Goal: Task Accomplishment & Management: Manage account settings

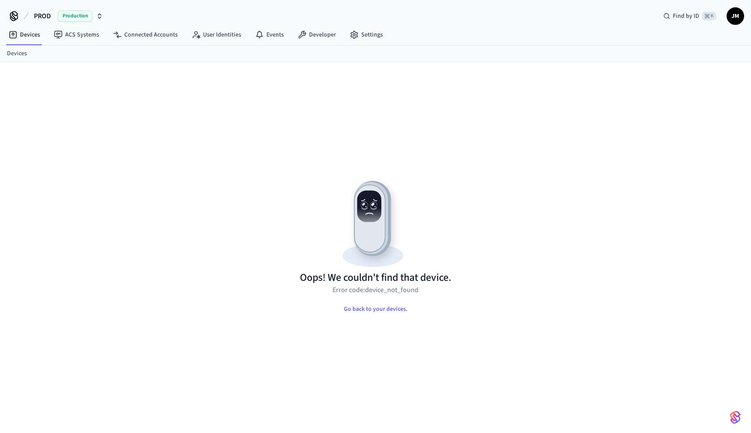
click at [22, 54] on link "Devices" at bounding box center [17, 53] width 20 height 9
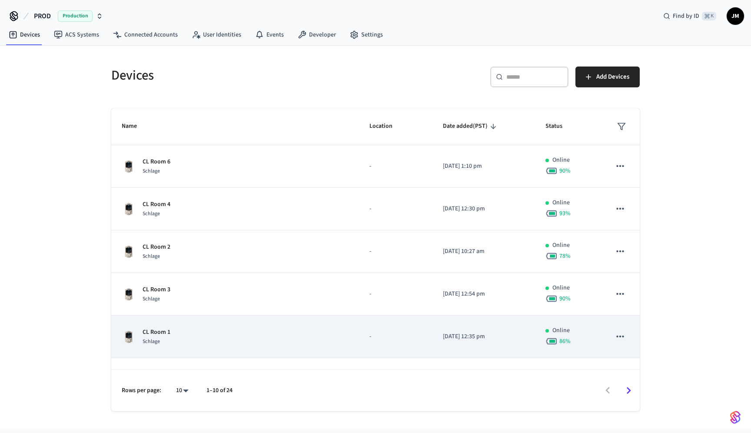
click at [162, 330] on p "CL Room 1" at bounding box center [157, 332] width 28 height 9
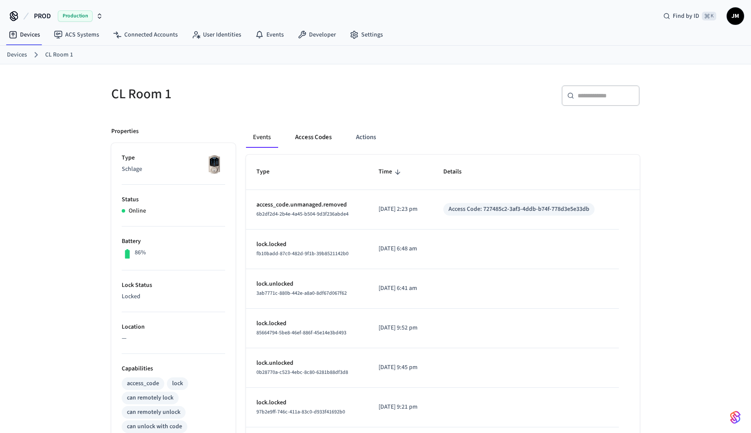
click at [327, 140] on button "Access Codes" at bounding box center [313, 137] width 50 height 21
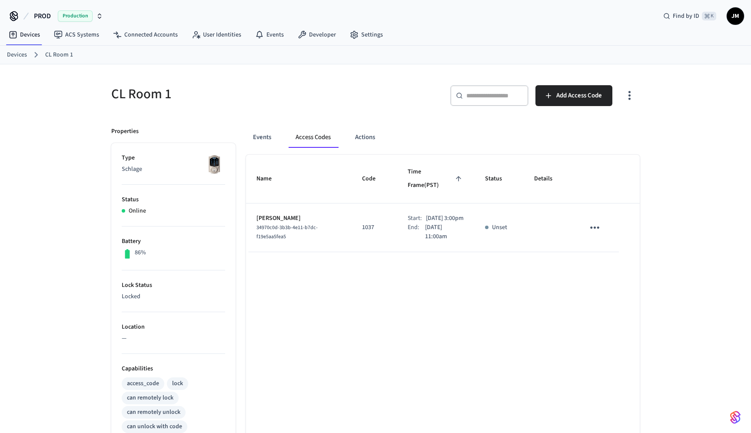
click at [9, 54] on link "Devices" at bounding box center [17, 54] width 20 height 9
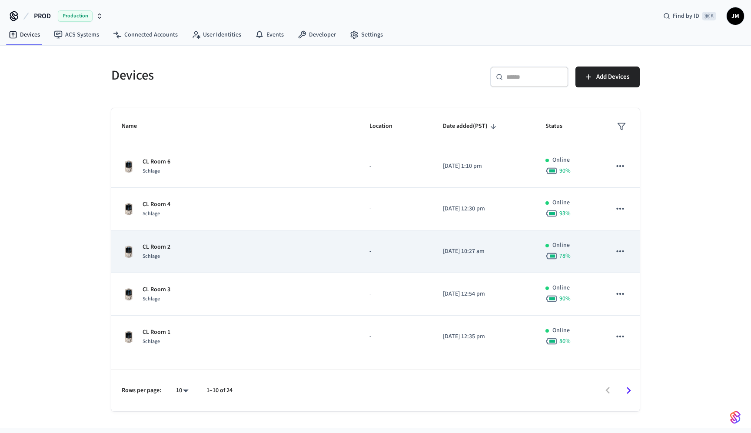
click at [167, 241] on td "CL Room 2 Schlage" at bounding box center [235, 251] width 248 height 43
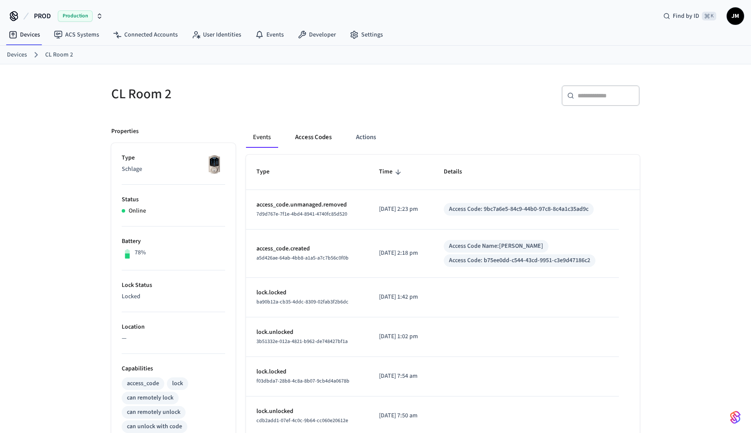
click at [319, 142] on button "Access Codes" at bounding box center [313, 137] width 50 height 21
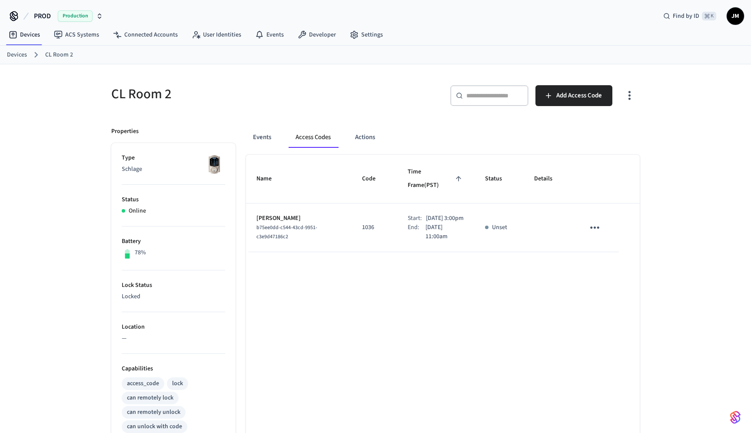
click at [16, 57] on link "Devices" at bounding box center [17, 54] width 20 height 9
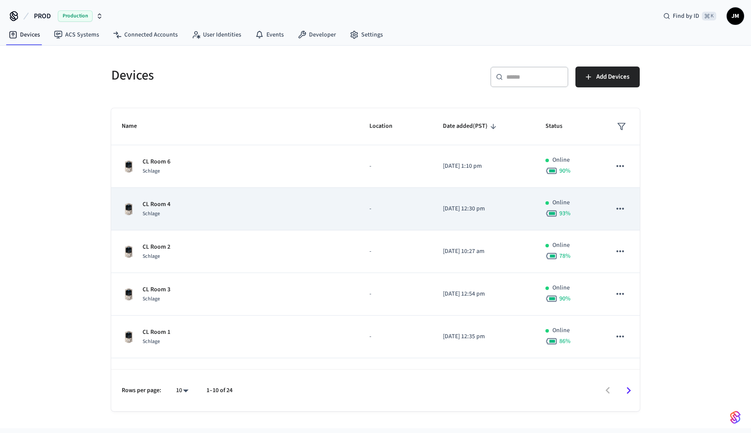
click at [157, 210] on span "Schlage" at bounding box center [151, 213] width 17 height 7
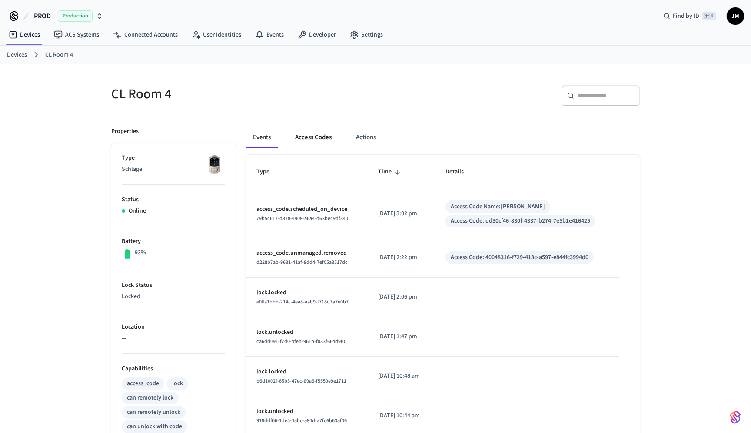
click at [323, 140] on button "Access Codes" at bounding box center [313, 137] width 50 height 21
